Goal: Transaction & Acquisition: Purchase product/service

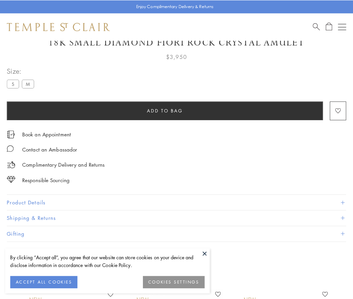
scroll to position [35, 0]
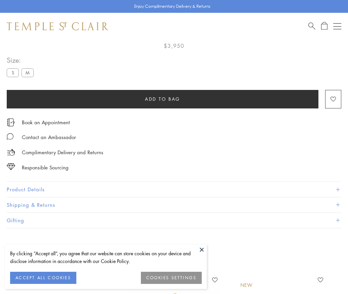
click at [163, 99] on span "Add to bag" at bounding box center [162, 98] width 35 height 7
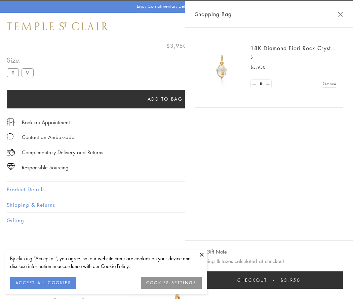
click at [281, 280] on button "Checkout $3,950" at bounding box center [269, 280] width 148 height 18
